Goal: Task Accomplishment & Management: Use online tool/utility

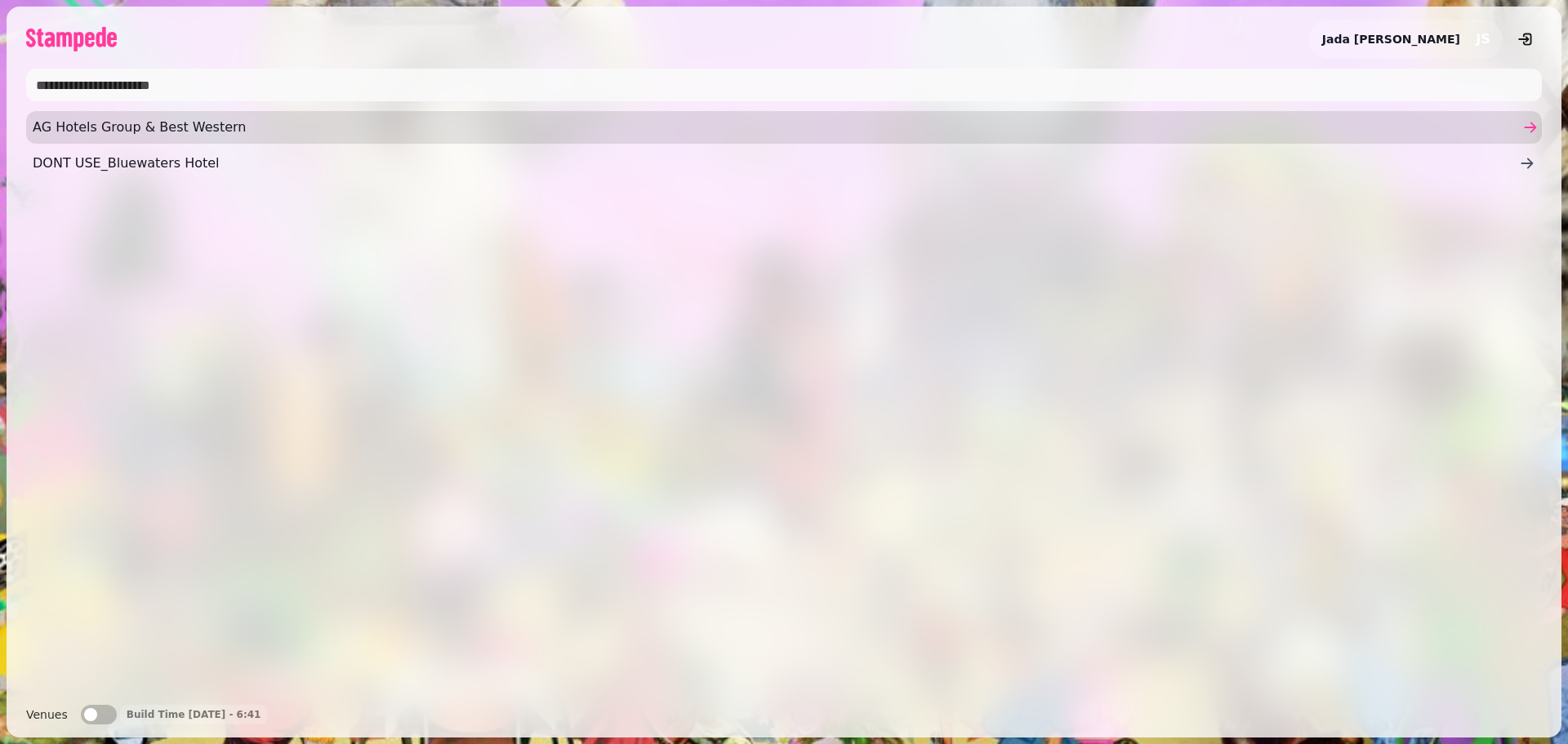
click at [127, 128] on span "AG Hotels Group & Best Western" at bounding box center [776, 128] width 1486 height 19
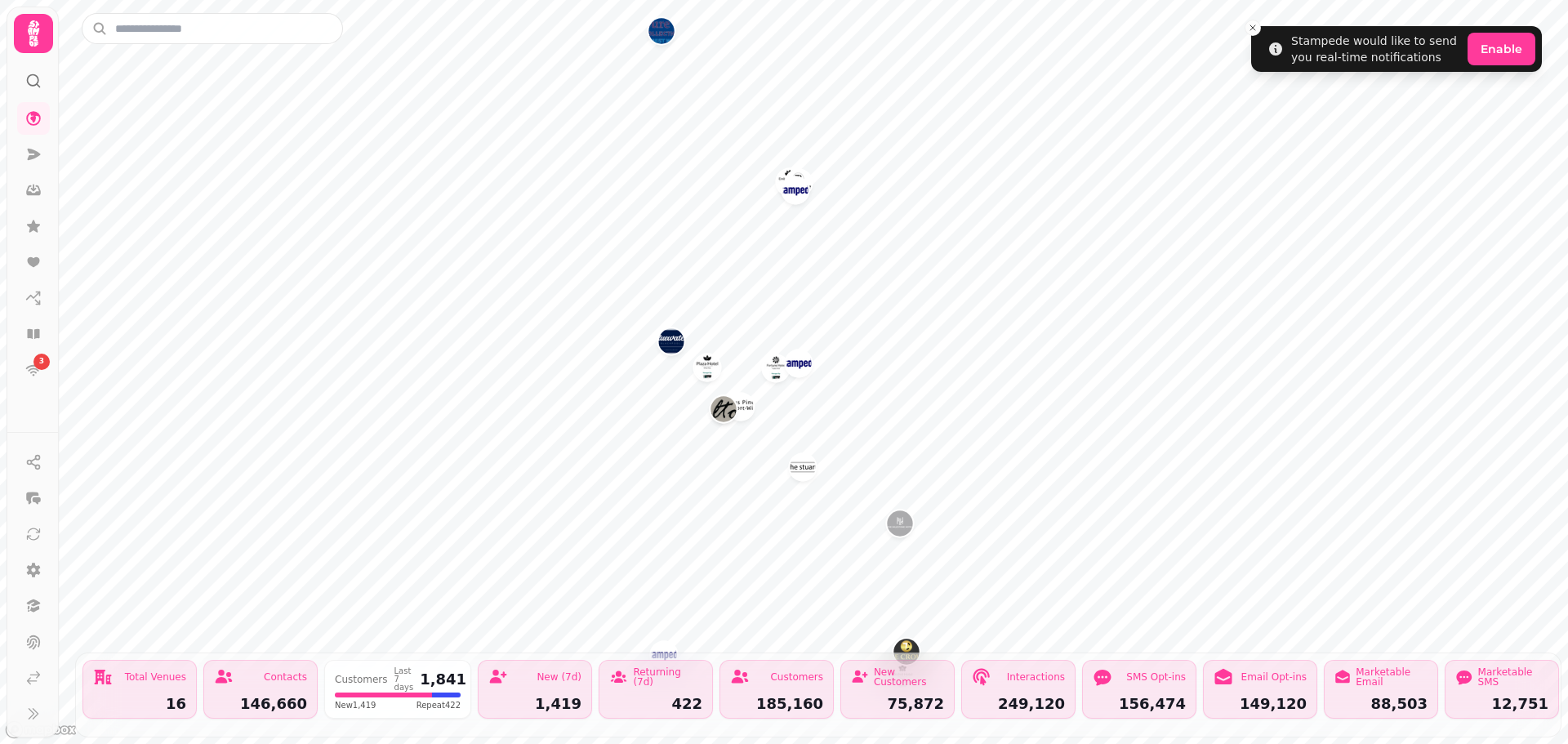
click at [33, 43] on icon at bounding box center [34, 33] width 12 height 26
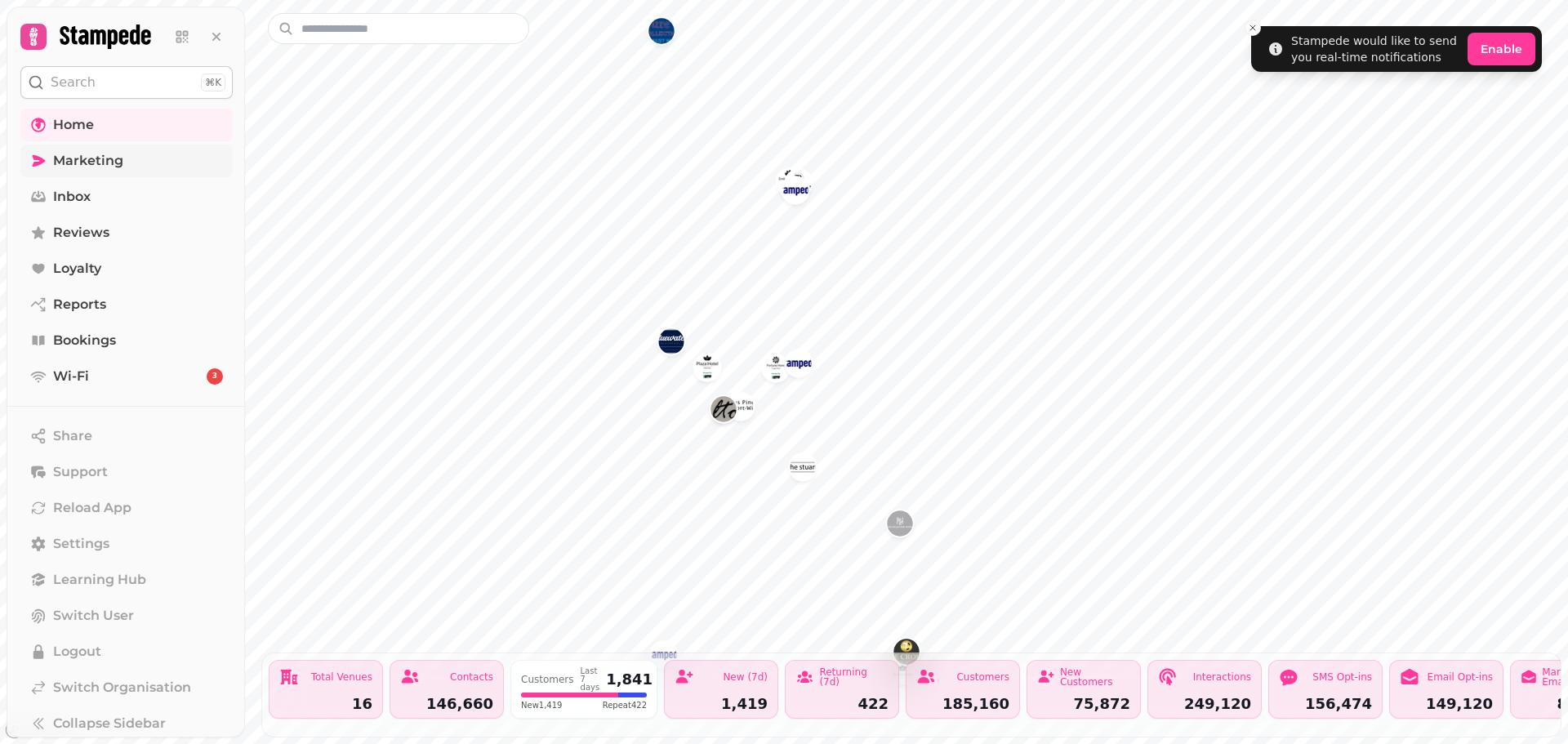
click at [90, 157] on span "Marketing" at bounding box center [88, 160] width 71 height 19
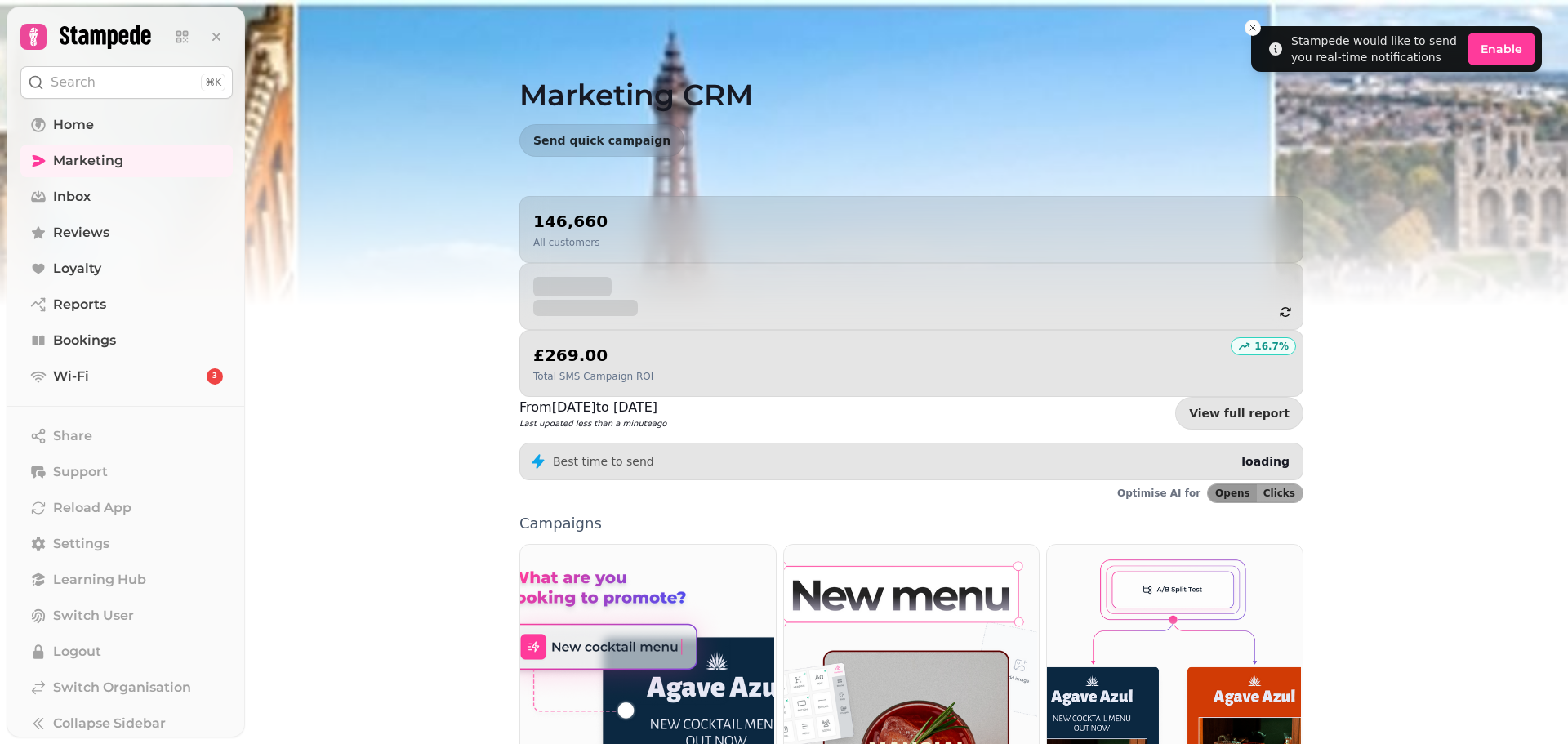
scroll to position [82, 0]
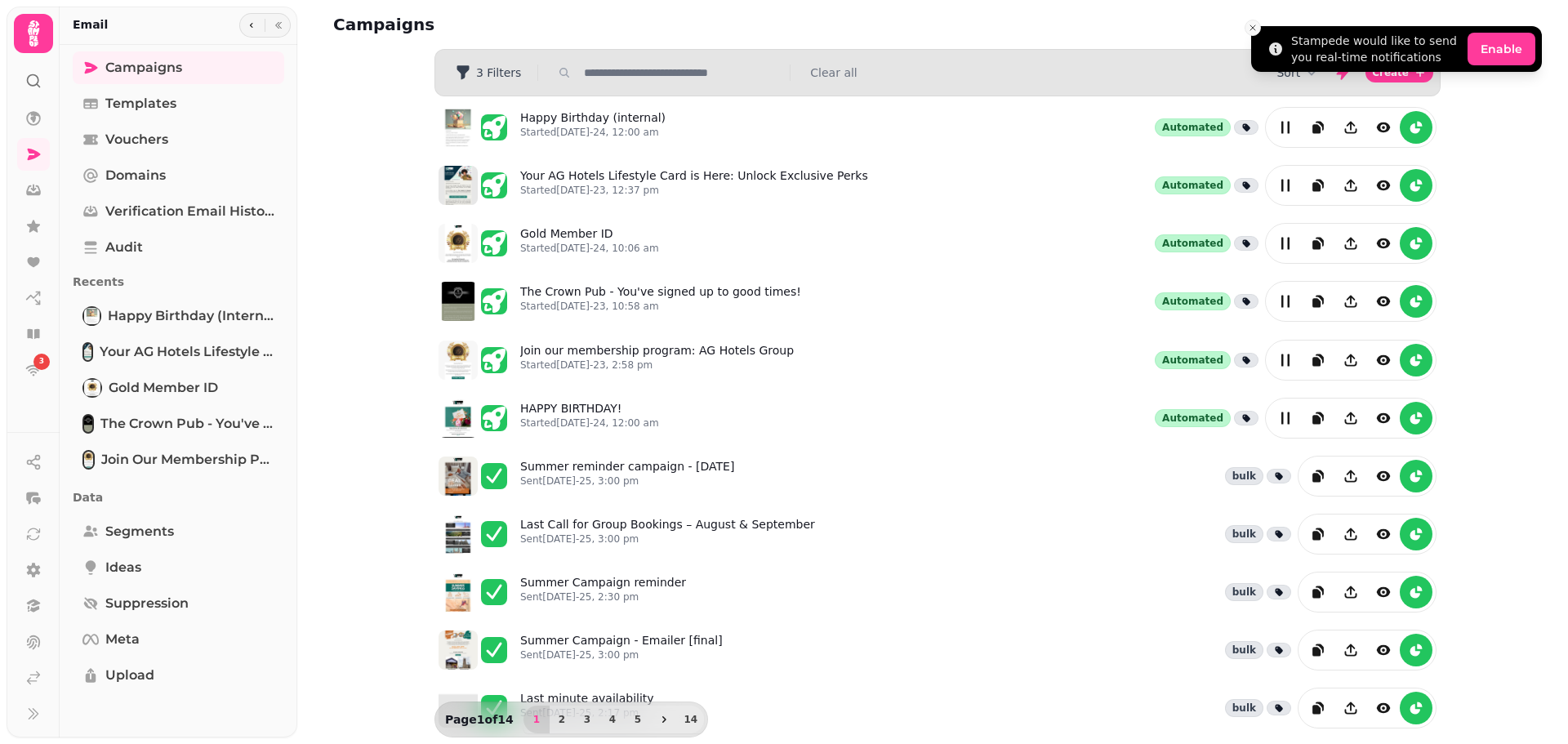
click at [1248, 27] on icon "Close toast" at bounding box center [1252, 28] width 10 height 10
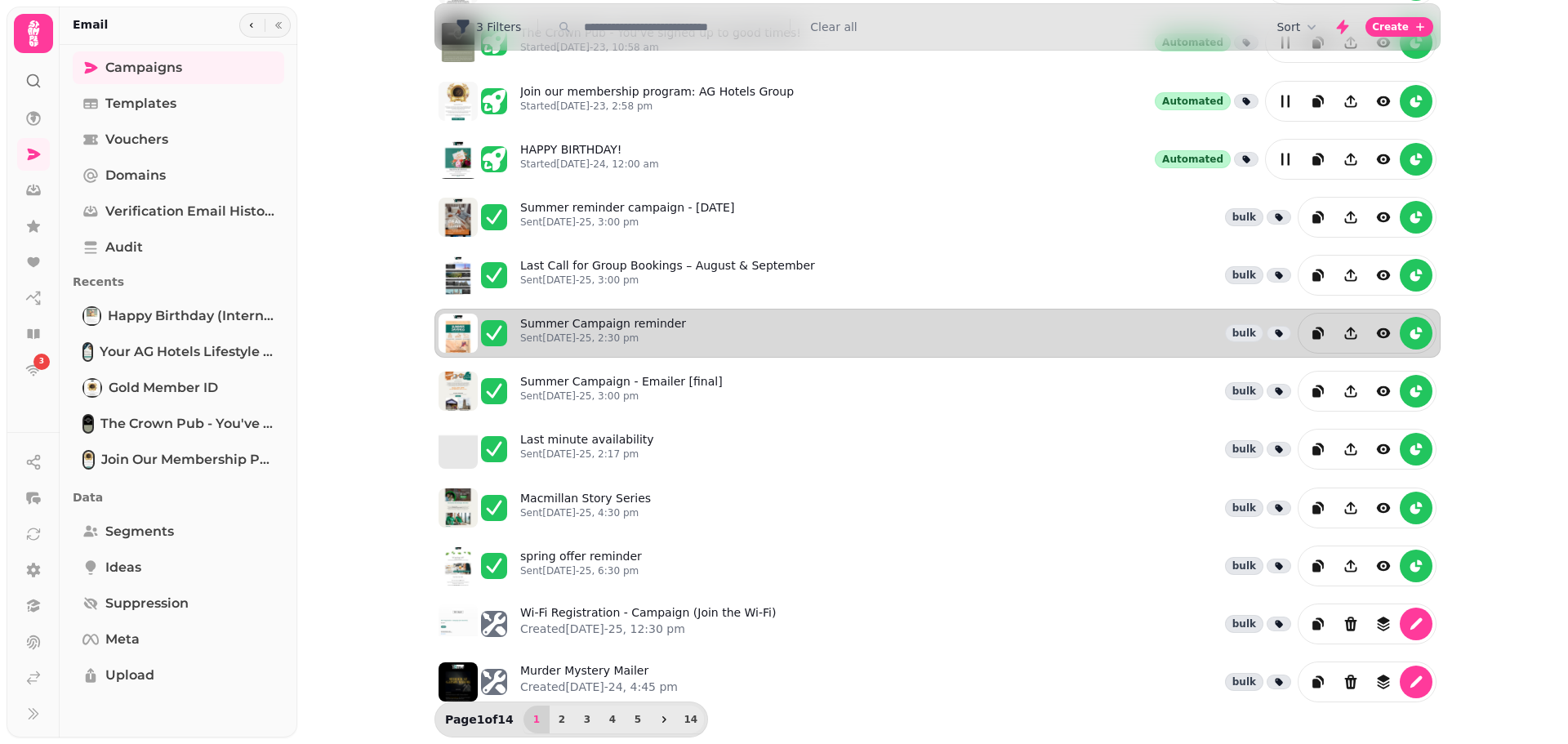
scroll to position [264, 0]
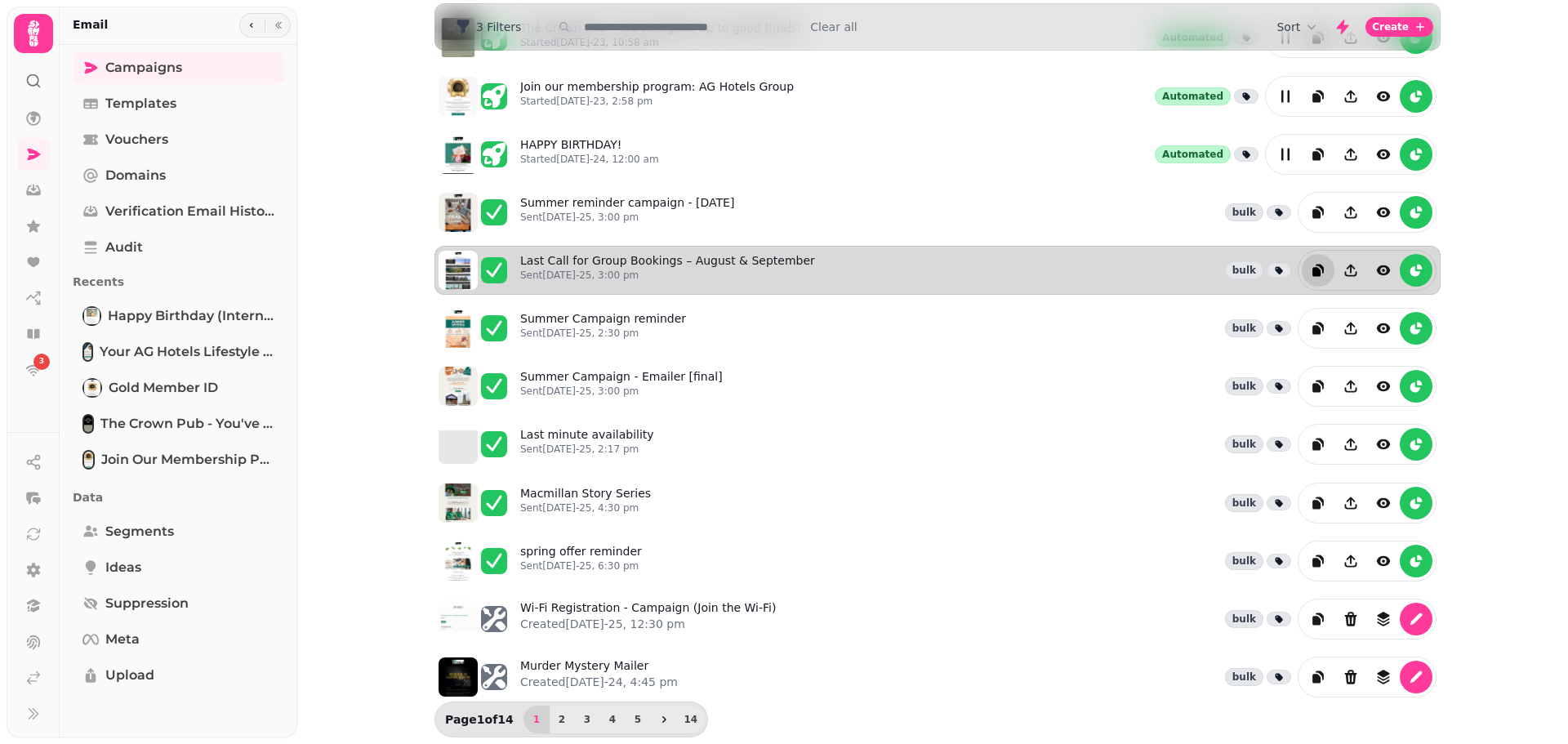
click at [1318, 272] on icon "duplicate" at bounding box center [1318, 270] width 16 height 16
